Goal: Leave review/rating: Leave review/rating

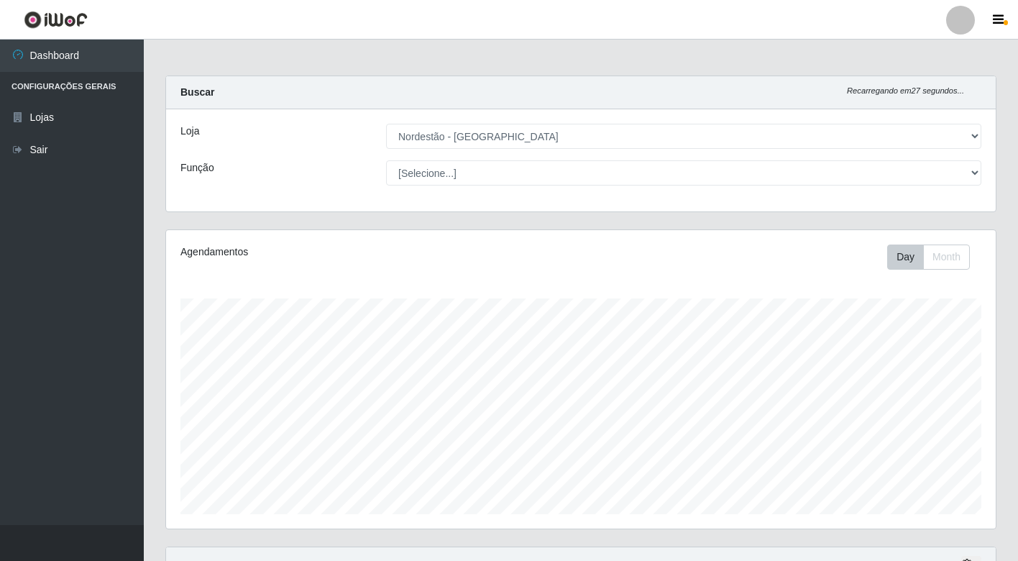
select select "454"
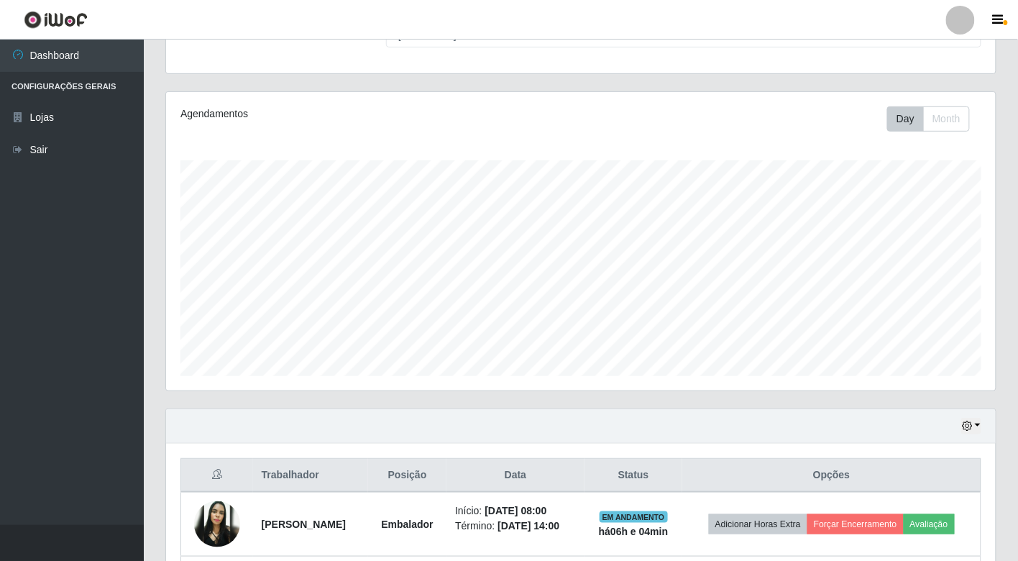
scroll to position [298, 829]
click at [904, 534] on button "Avaliação" at bounding box center [929, 524] width 51 height 20
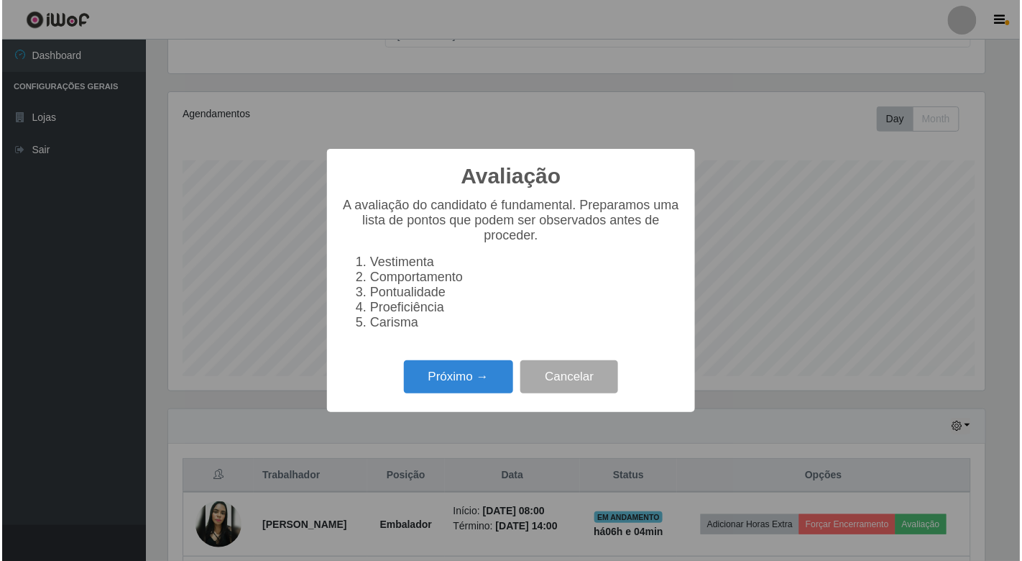
scroll to position [298, 821]
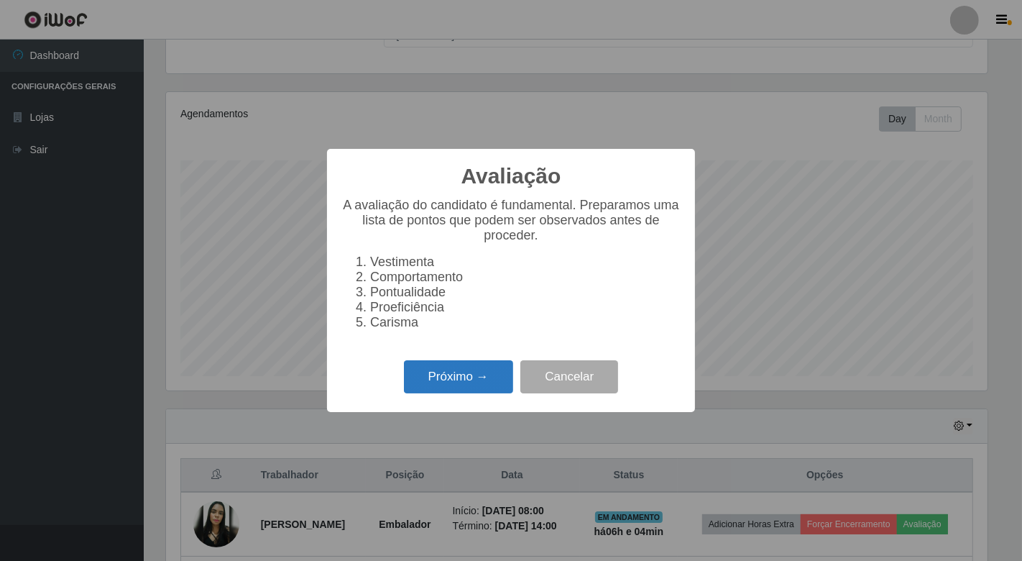
click at [436, 376] on button "Próximo →" at bounding box center [458, 377] width 109 height 34
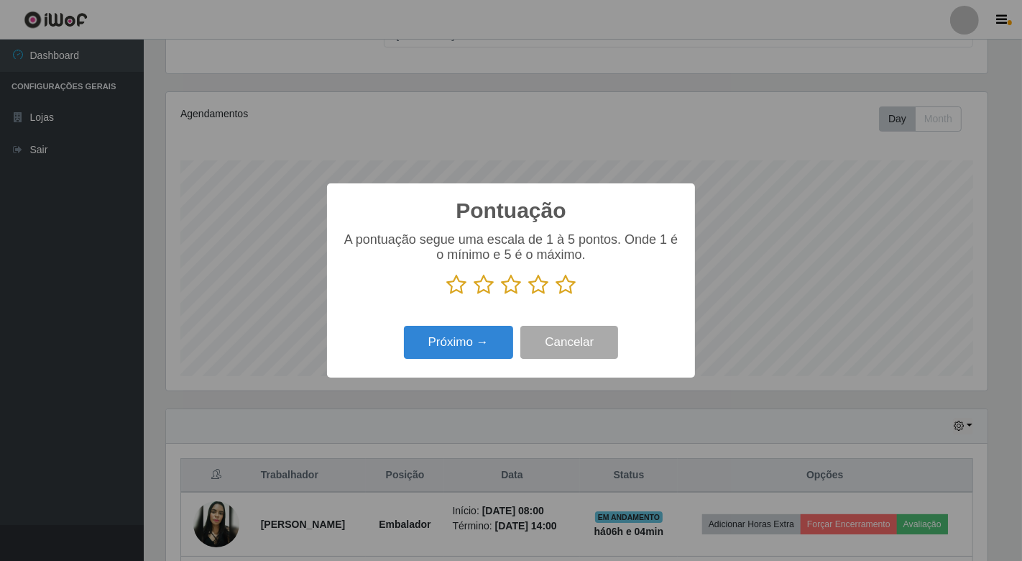
drag, startPoint x: 456, startPoint y: 285, endPoint x: 492, endPoint y: 286, distance: 36.7
click at [457, 285] on icon at bounding box center [456, 285] width 20 height 22
click at [446, 295] on input "radio" at bounding box center [446, 295] width 0 height 0
click at [484, 285] on icon at bounding box center [484, 285] width 20 height 22
click at [474, 295] on input "radio" at bounding box center [474, 295] width 0 height 0
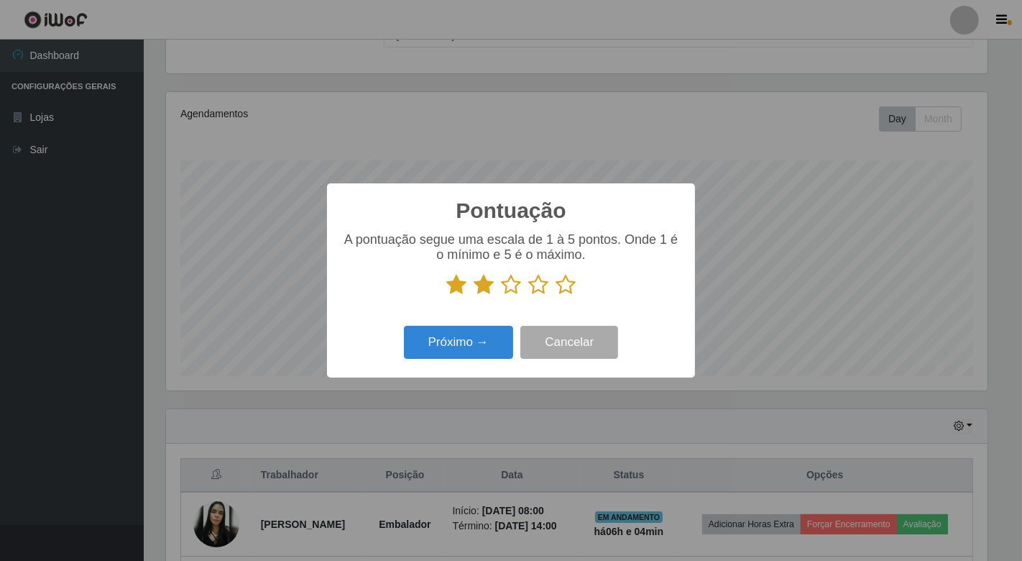
click at [507, 288] on icon at bounding box center [511, 285] width 20 height 22
click at [501, 295] on input "radio" at bounding box center [501, 295] width 0 height 0
click at [539, 288] on icon at bounding box center [538, 285] width 20 height 22
click at [528, 295] on input "radio" at bounding box center [528, 295] width 0 height 0
click at [573, 282] on icon at bounding box center [566, 285] width 20 height 22
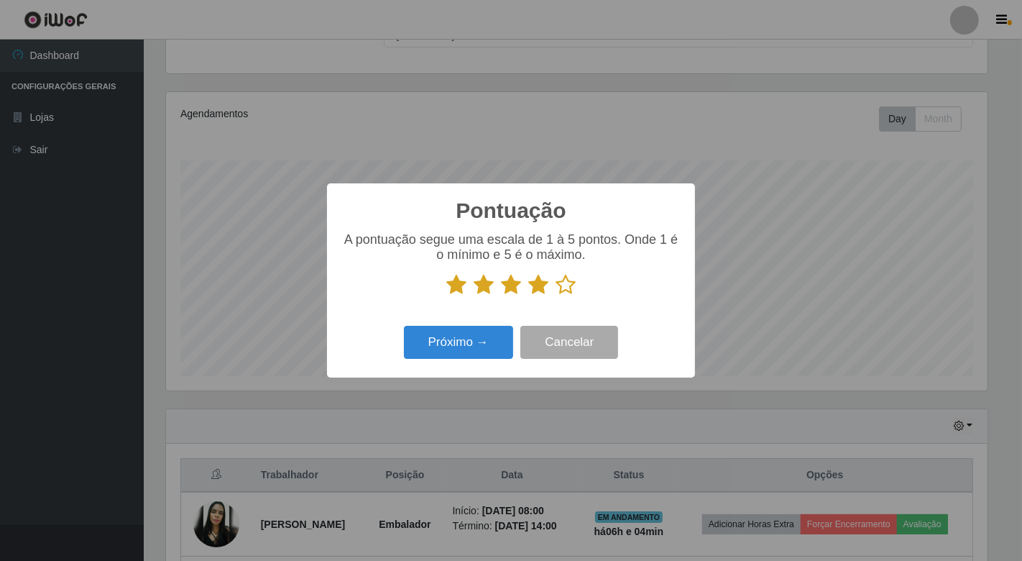
click at [556, 295] on input "radio" at bounding box center [556, 295] width 0 height 0
click at [512, 336] on button "Próximo →" at bounding box center [458, 343] width 109 height 34
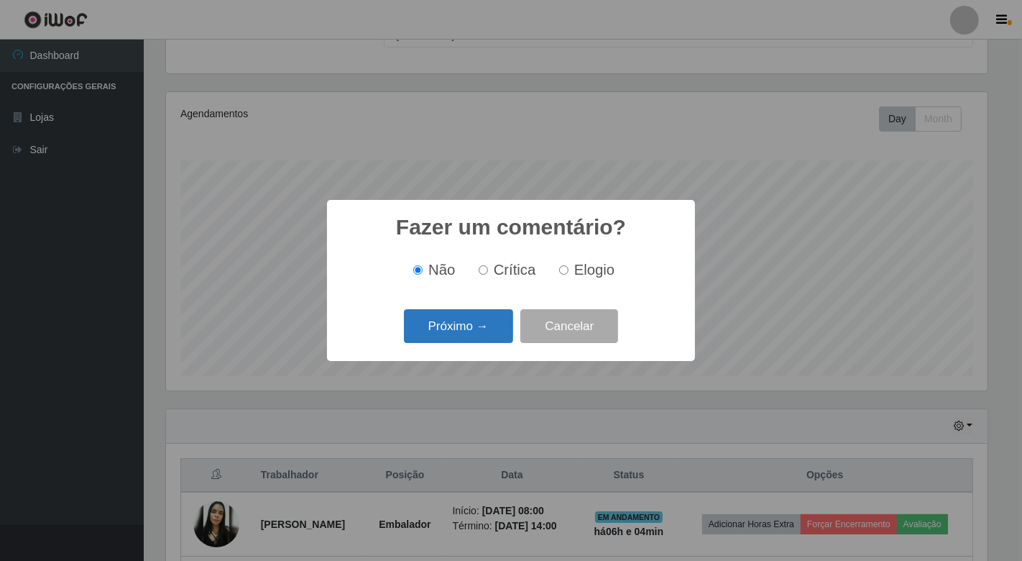
click at [493, 336] on button "Próximo →" at bounding box center [458, 326] width 109 height 34
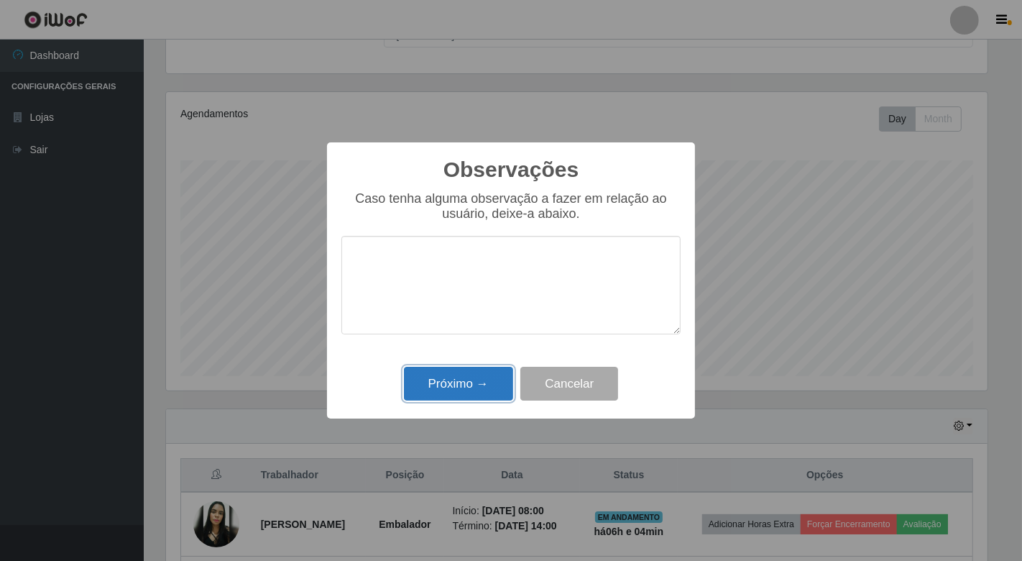
click at [470, 382] on button "Próximo →" at bounding box center [458, 384] width 109 height 34
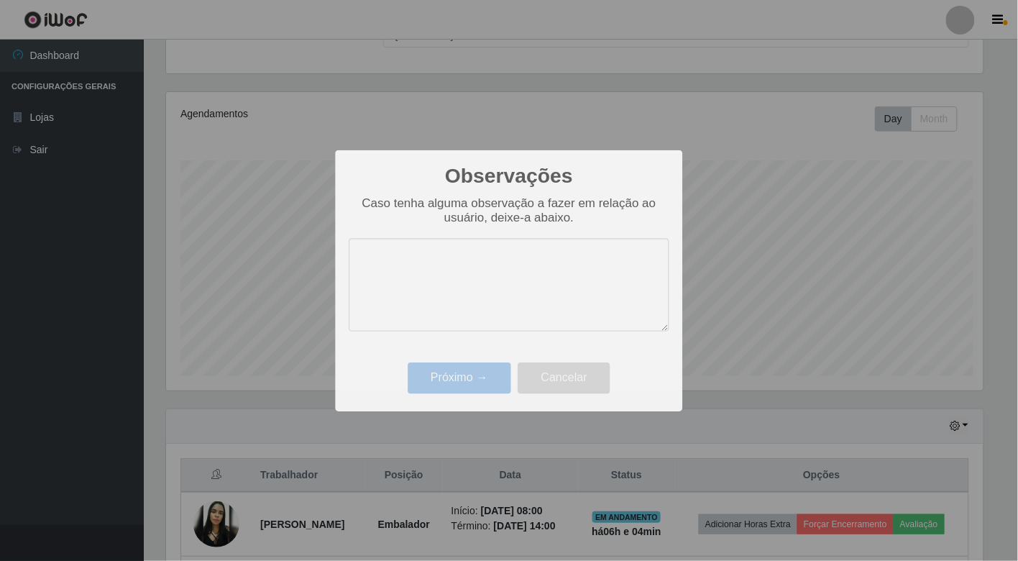
scroll to position [298, 829]
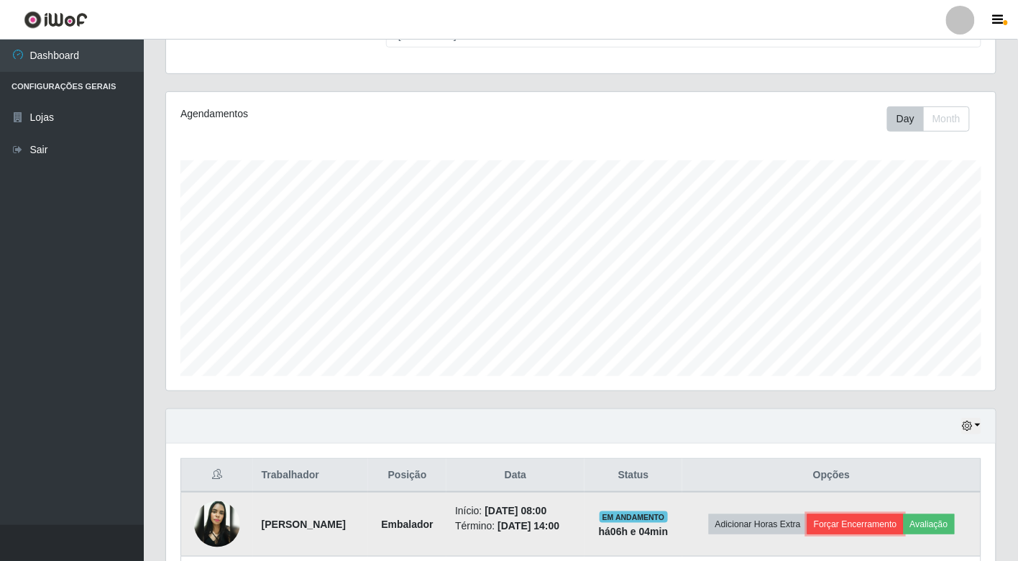
click at [874, 514] on button "Forçar Encerramento" at bounding box center [855, 524] width 96 height 20
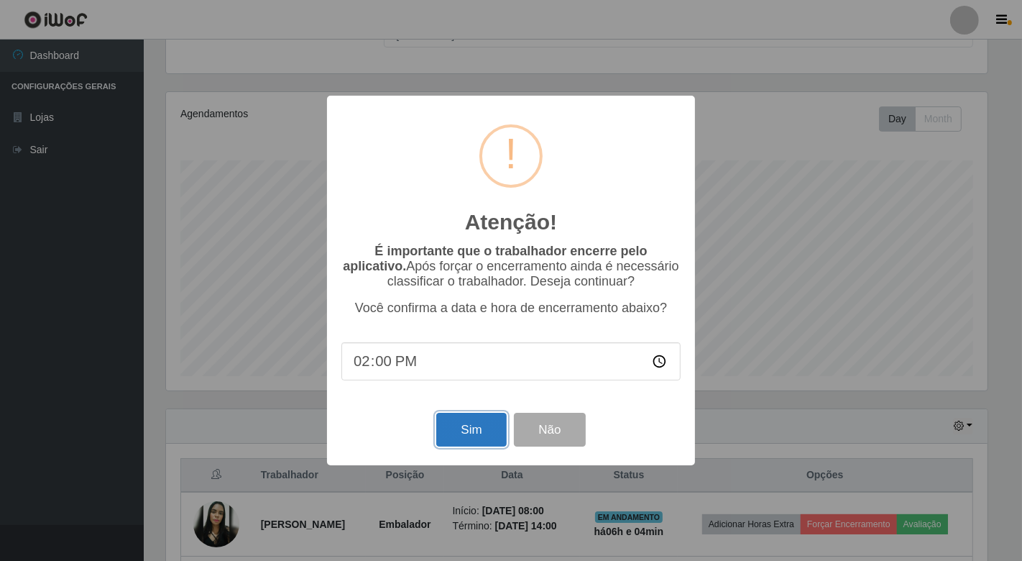
click at [479, 433] on button "Sim" at bounding box center [471, 430] width 70 height 34
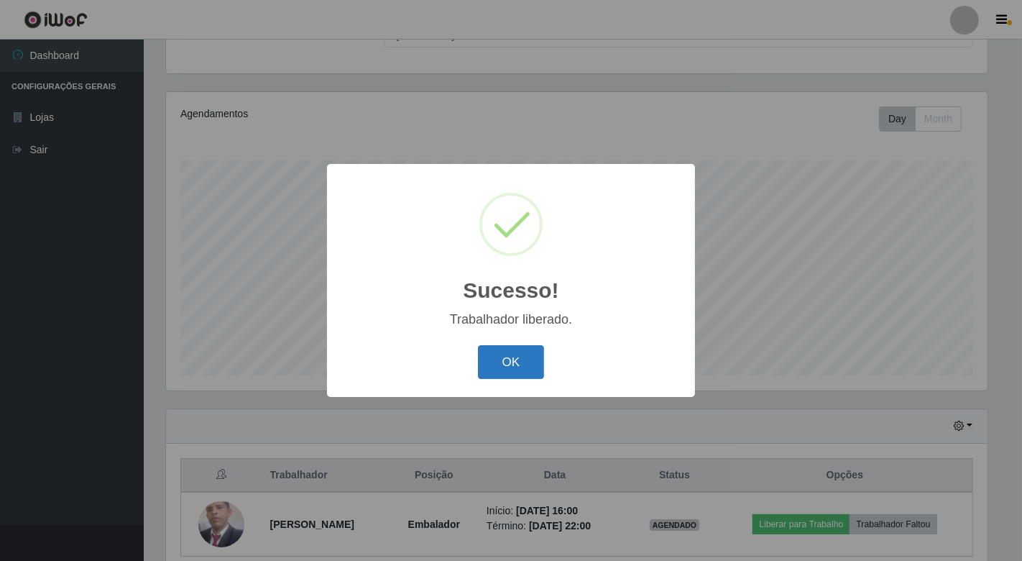
click at [512, 353] on button "OK" at bounding box center [511, 362] width 67 height 34
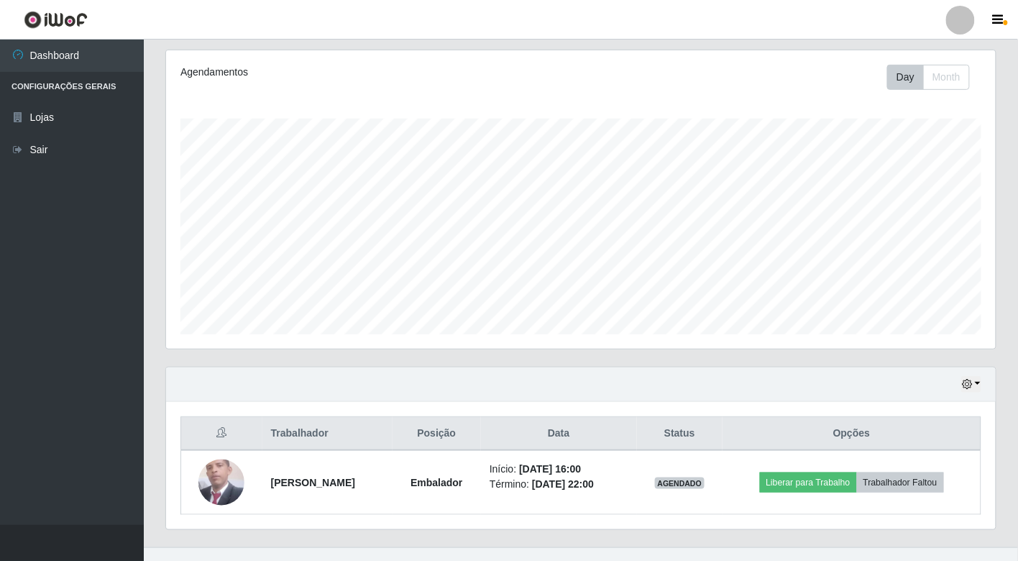
scroll to position [202, 0]
